Goal: Obtain resource: Obtain resource

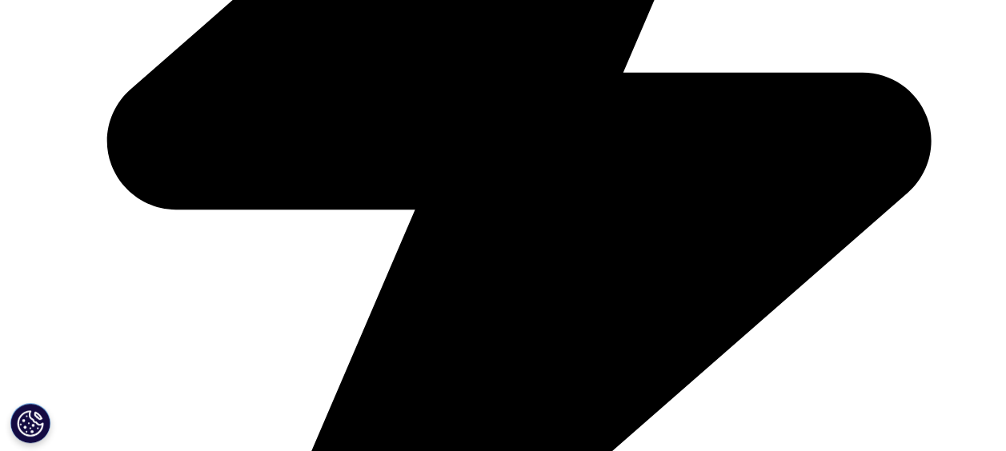
scroll to position [720, 0]
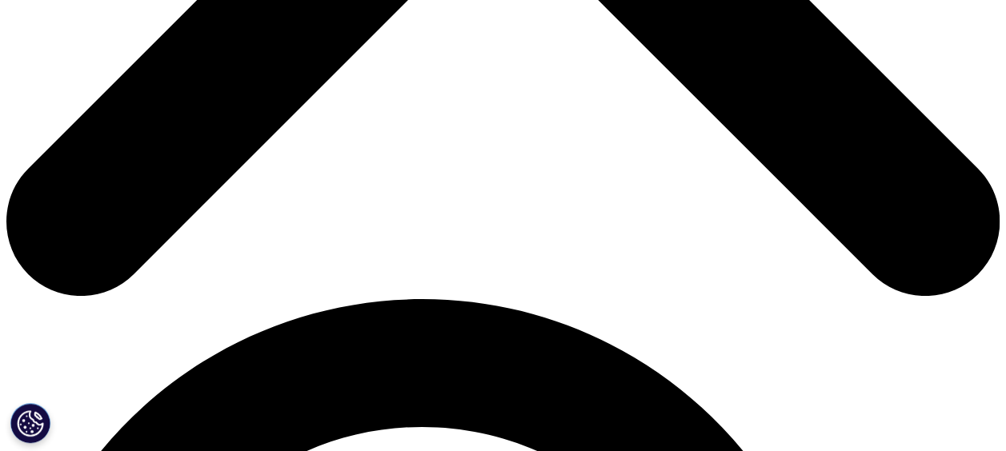
type input "[PERSON_NAME]"
type input "Caddy"
type input "[PERSON_NAME][EMAIL_ADDRESS][PERSON_NAME][DOMAIN_NAME]"
type input "[PERSON_NAME]"
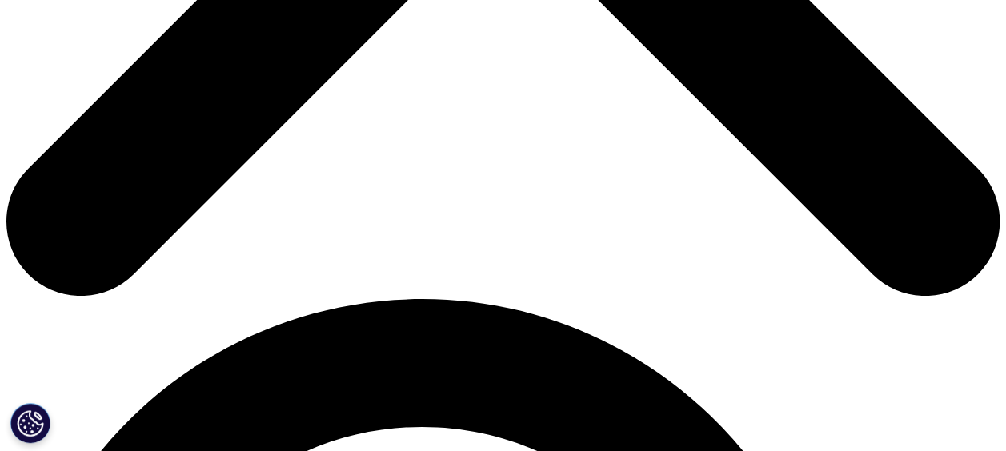
select select "Switzerland"
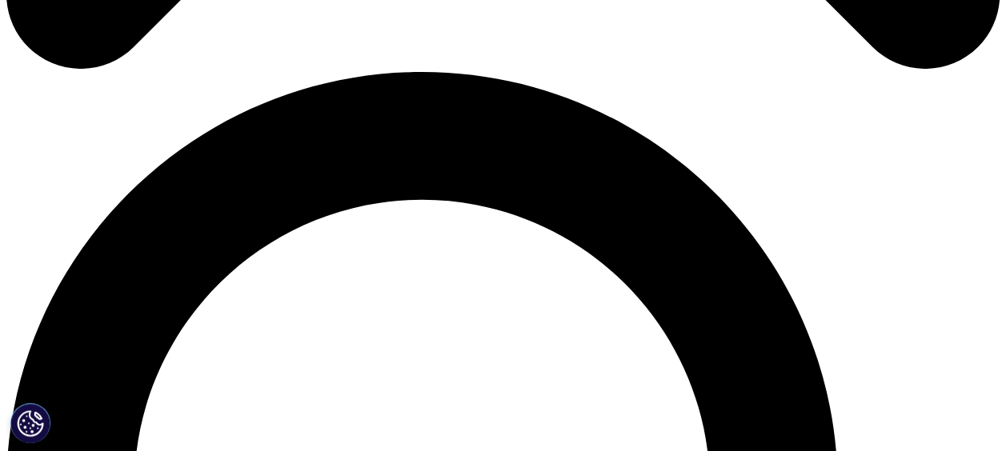
scroll to position [1041, 0]
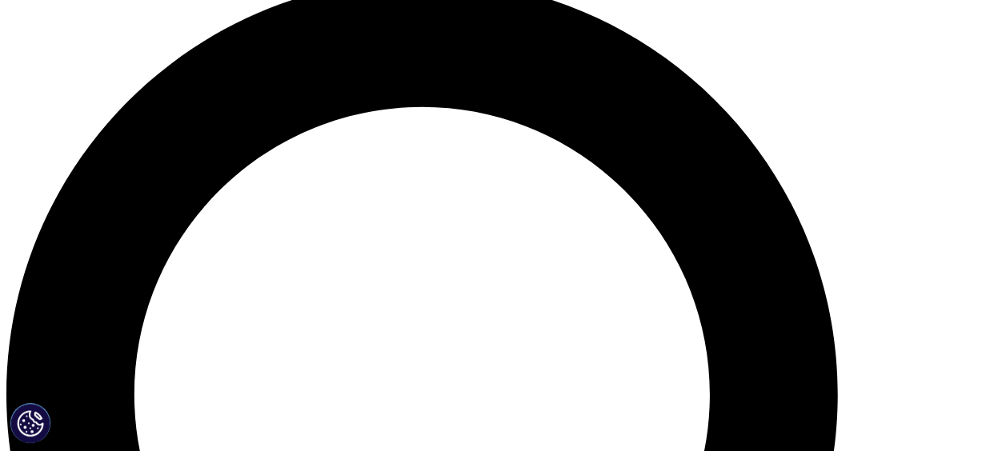
type input "Associate"
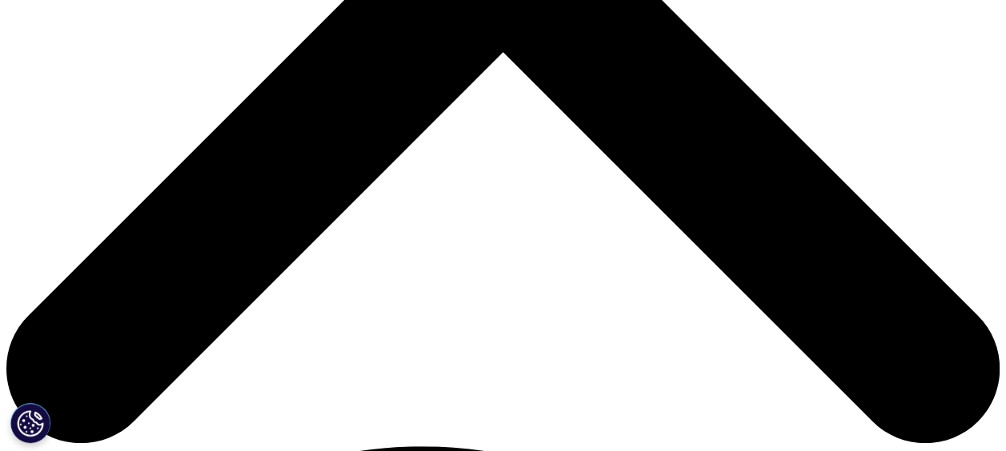
scroll to position [572, 0]
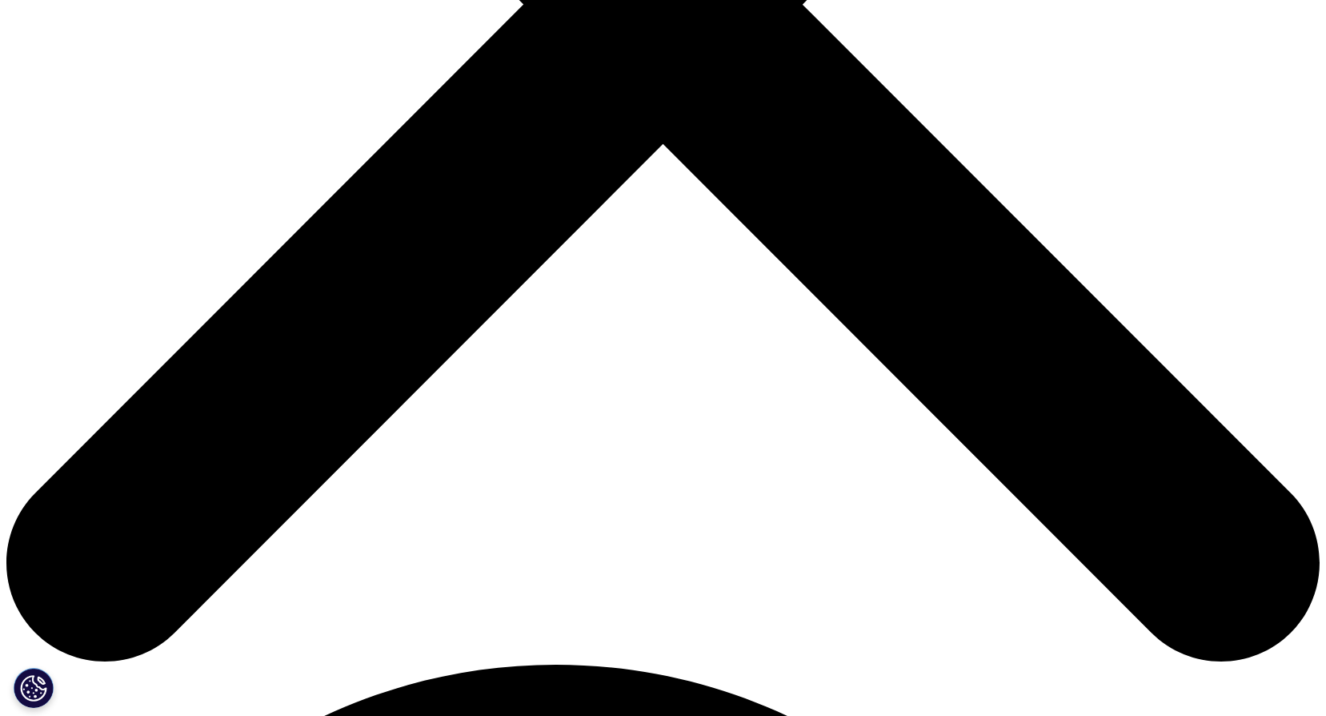
scroll to position [893, 0]
